Goal: Task Accomplishment & Management: Use online tool/utility

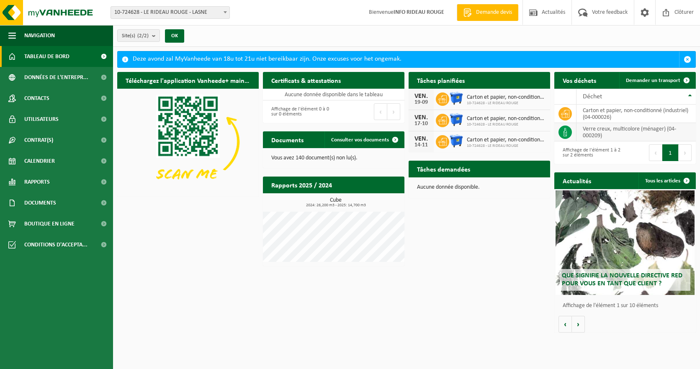
click at [617, 132] on td "verre creux, multicolore (ménager) (04-000209)" at bounding box center [635, 132] width 119 height 18
click at [654, 78] on span "Demander un transport" at bounding box center [653, 80] width 54 height 5
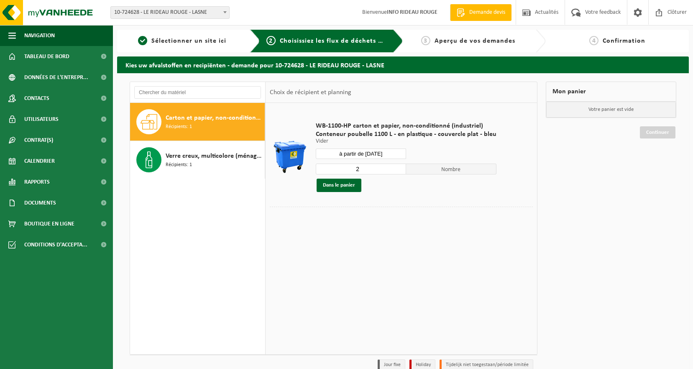
click at [398, 169] on input "2" at bounding box center [361, 169] width 90 height 11
click at [398, 169] on input "3" at bounding box center [361, 169] width 90 height 11
click at [398, 169] on input "4" at bounding box center [361, 169] width 90 height 11
click at [398, 169] on input "5" at bounding box center [361, 169] width 90 height 11
click at [398, 172] on input "4" at bounding box center [361, 169] width 90 height 11
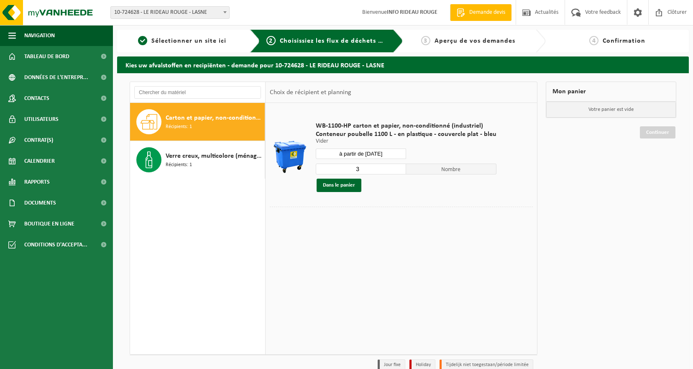
click at [398, 172] on input "3" at bounding box center [361, 169] width 90 height 11
click at [398, 172] on input "2" at bounding box center [361, 169] width 90 height 11
type input "1"
click at [398, 172] on input "1" at bounding box center [361, 169] width 90 height 11
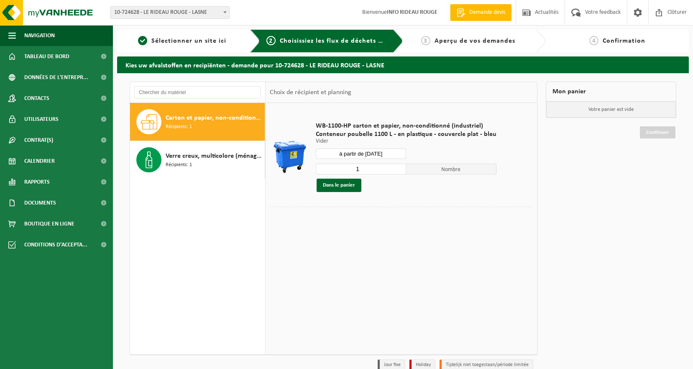
click at [398, 172] on input "1" at bounding box center [361, 169] width 90 height 11
click at [390, 152] on input "à partir de 2025-09-05" at bounding box center [361, 154] width 90 height 10
click at [200, 161] on div "Verre creux, multicolore (ménager) Récipients: 1" at bounding box center [214, 159] width 97 height 25
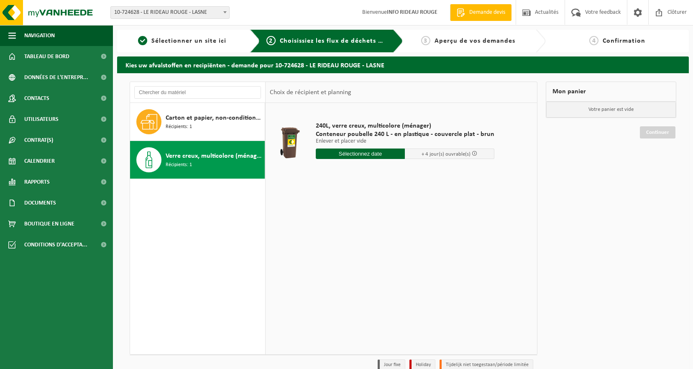
click at [375, 154] on input "text" at bounding box center [361, 154] width 90 height 10
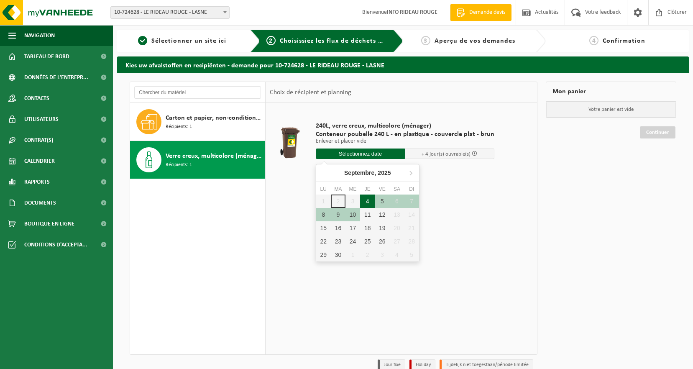
click at [371, 205] on div "4" at bounding box center [367, 201] width 15 height 13
type input "à partir de 2025-09-04"
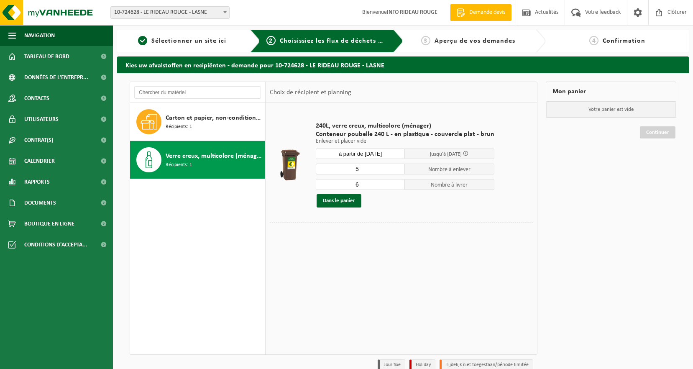
type input "5"
click at [397, 171] on input "5" at bounding box center [361, 169] width 90 height 11
type input "5"
click at [397, 187] on input "5" at bounding box center [361, 184] width 90 height 11
click at [355, 204] on button "Dans le panier" at bounding box center [339, 200] width 45 height 13
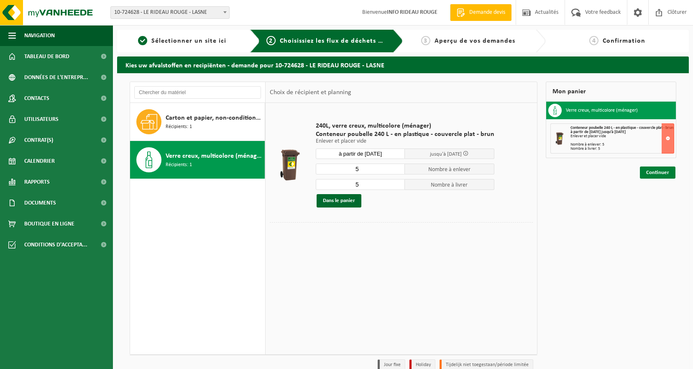
click at [668, 178] on link "Continuer" at bounding box center [658, 173] width 36 height 12
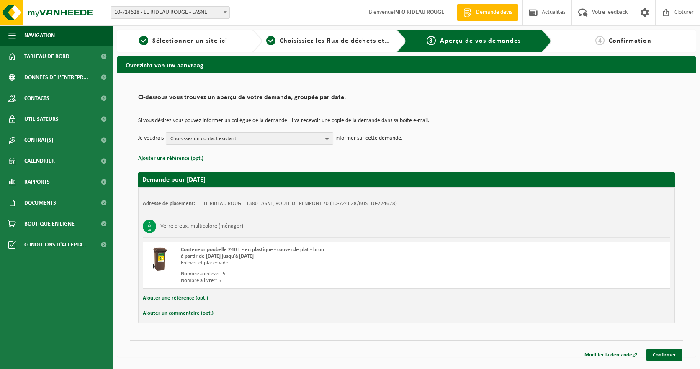
click at [296, 139] on span "Choisissez un contact existant" at bounding box center [245, 139] width 151 height 13
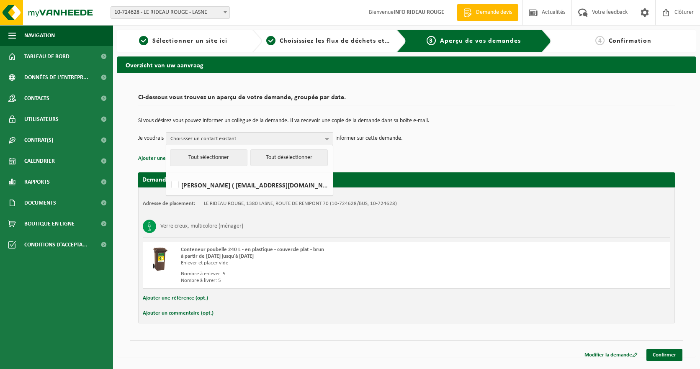
click at [525, 119] on p "Si vous désirez vous pouvez informer un collègue de la demande. Il va recevoir …" at bounding box center [406, 121] width 536 height 6
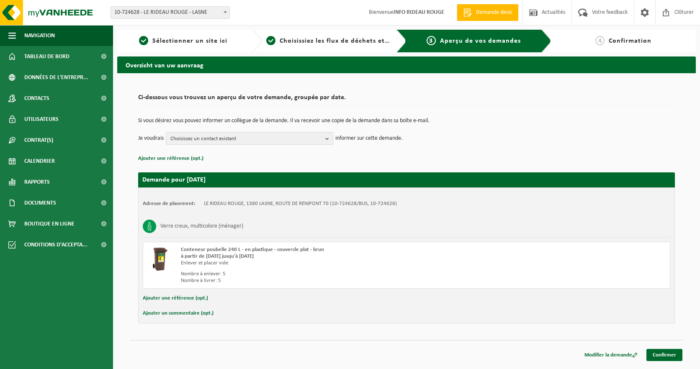
click at [325, 136] on button "Choisissez un contact existant" at bounding box center [249, 138] width 167 height 13
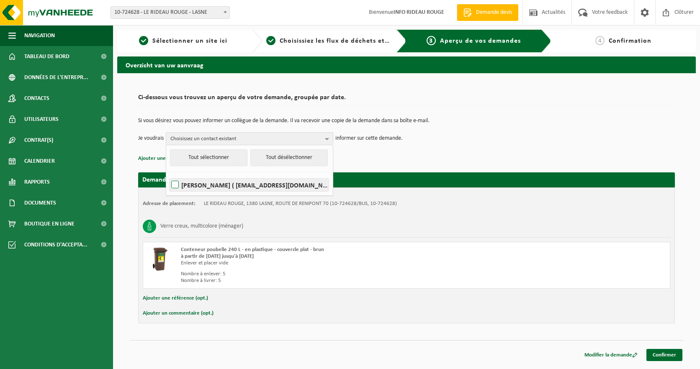
click at [176, 184] on label "NICOLAS FASSETTE ( info@lerideaurouge.be )" at bounding box center [248, 185] width 159 height 13
click at [168, 174] on input "NICOLAS FASSETTE ( info@lerideaurouge.be )" at bounding box center [168, 174] width 0 height 0
checkbox input "true"
click at [505, 136] on td "Je voudrais NICOLAS FASSETTE Tout sélectionner Tout désélectionner NICOLAS FASS…" at bounding box center [406, 138] width 536 height 13
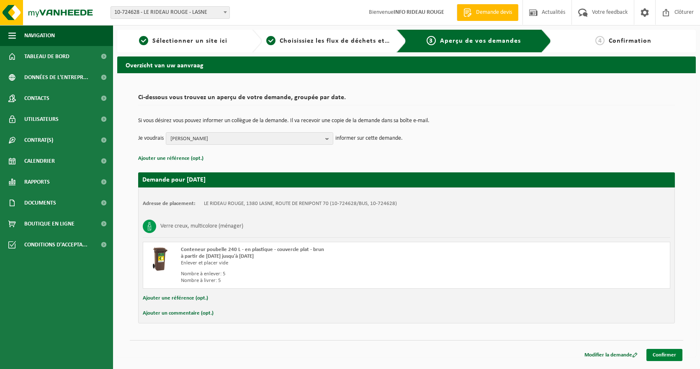
click at [668, 356] on link "Confirmer" at bounding box center [664, 355] width 36 height 12
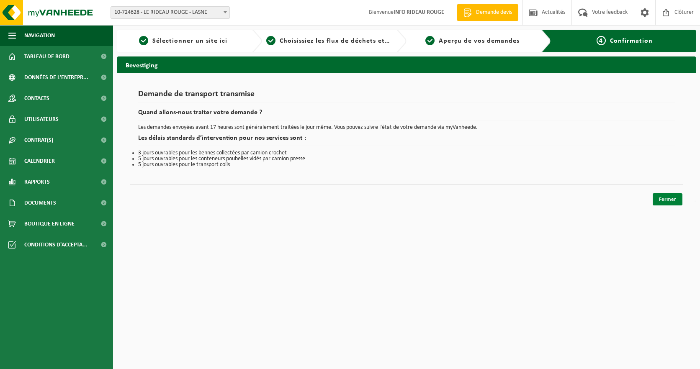
click at [669, 196] on link "Fermer" at bounding box center [667, 199] width 30 height 12
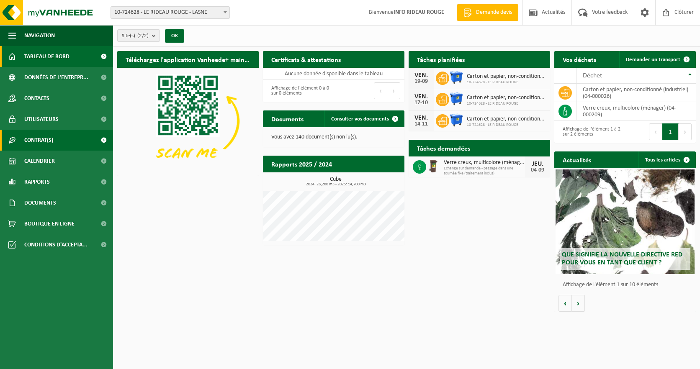
click at [50, 142] on span "Contrat(s)" at bounding box center [38, 140] width 29 height 21
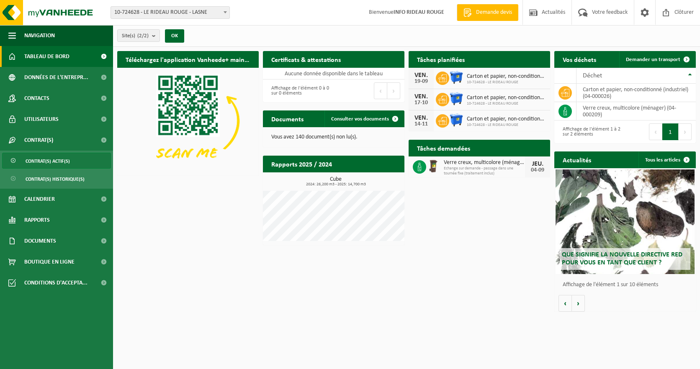
click at [48, 157] on span "Contrat(s) actif(s)" at bounding box center [48, 161] width 44 height 16
